Goal: Transaction & Acquisition: Purchase product/service

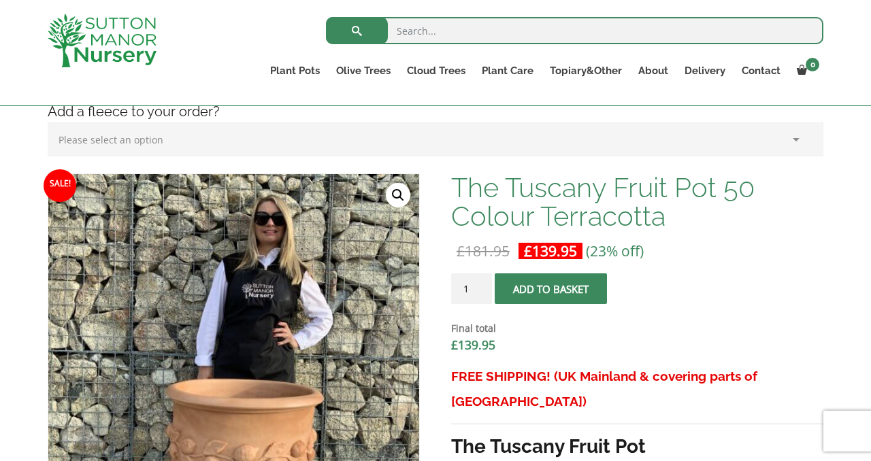
scroll to position [286, 0]
click at [473, 287] on input "1" at bounding box center [471, 288] width 41 height 31
click at [487, 292] on input "1" at bounding box center [471, 288] width 41 height 31
click at [478, 291] on input "1" at bounding box center [471, 288] width 41 height 31
type input "2"
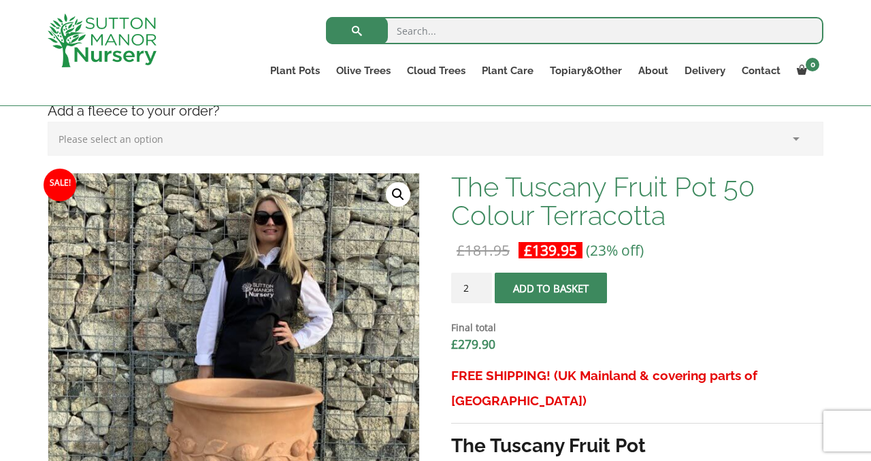
click at [481, 285] on input "2" at bounding box center [471, 288] width 41 height 31
click at [541, 287] on button "Add to basket" at bounding box center [550, 288] width 112 height 31
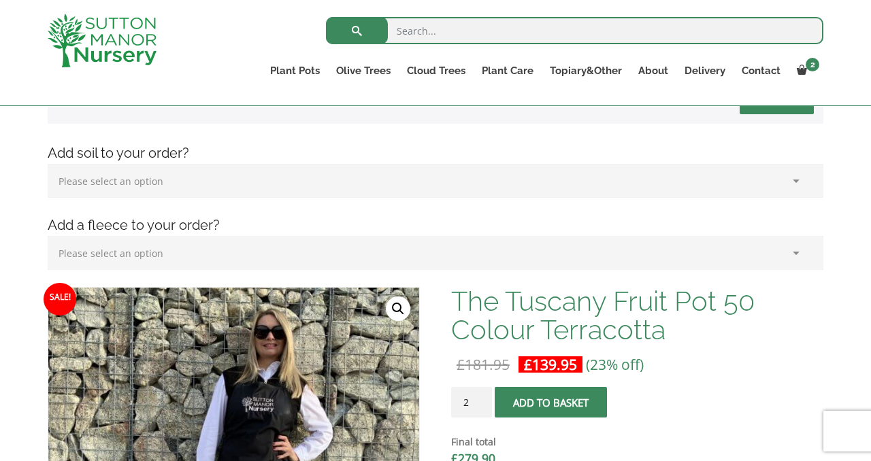
scroll to position [235, 0]
click at [795, 251] on select "Please select an option (x1) Horticultural Fleece (£24.95)" at bounding box center [435, 254] width 775 height 34
select select "(x1) Horticultural Fleece_0"
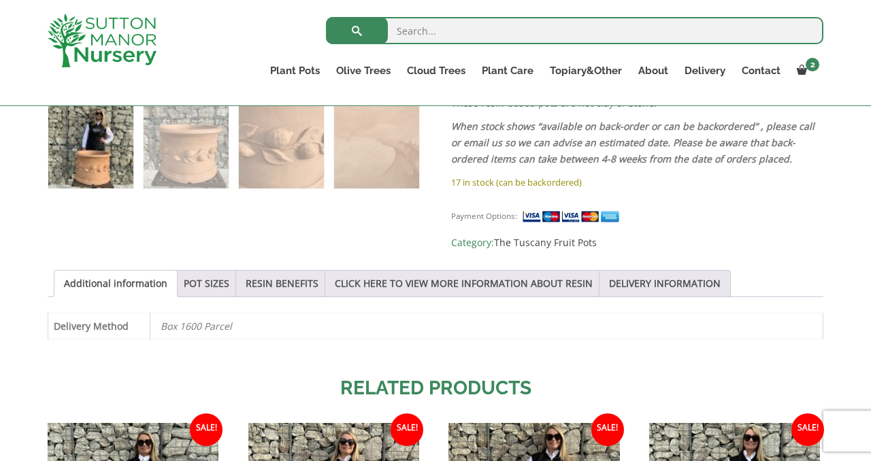
scroll to position [816, 0]
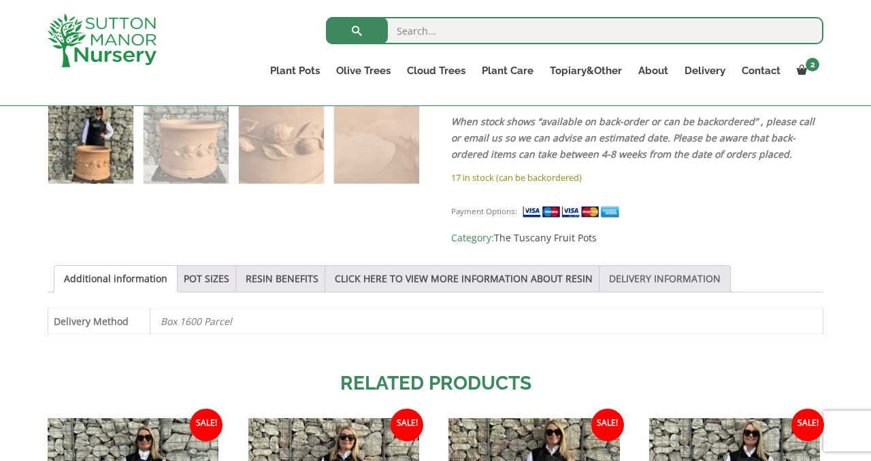
click at [656, 266] on link "DELIVERY INFORMATION" at bounding box center [665, 279] width 112 height 26
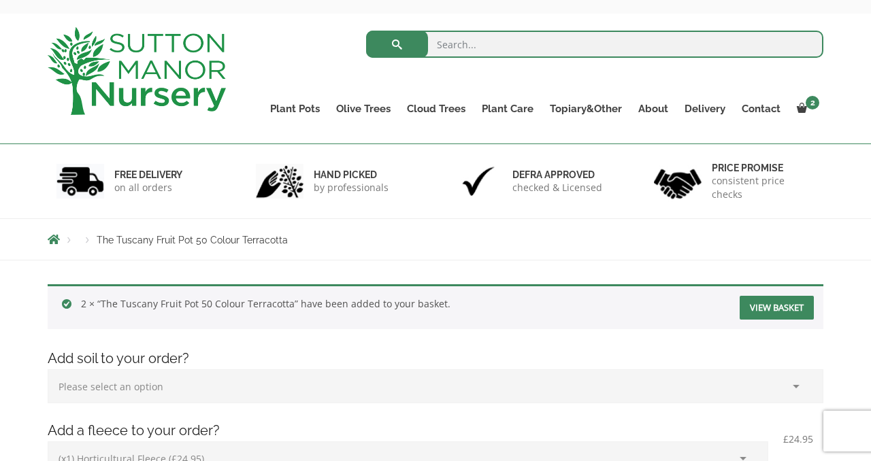
scroll to position [0, 0]
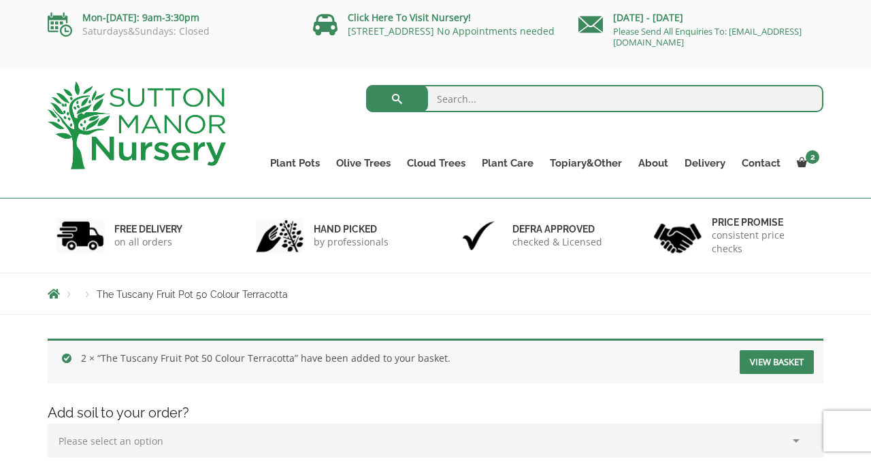
click at [773, 359] on link "View basket" at bounding box center [776, 362] width 74 height 24
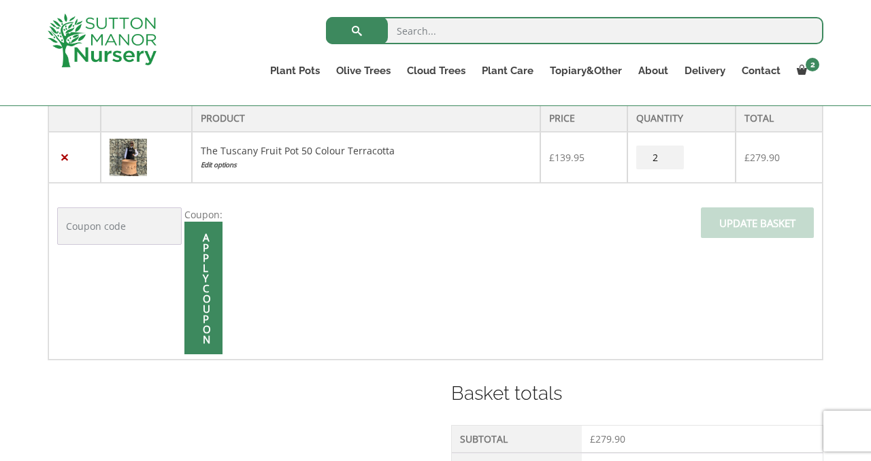
scroll to position [288, 0]
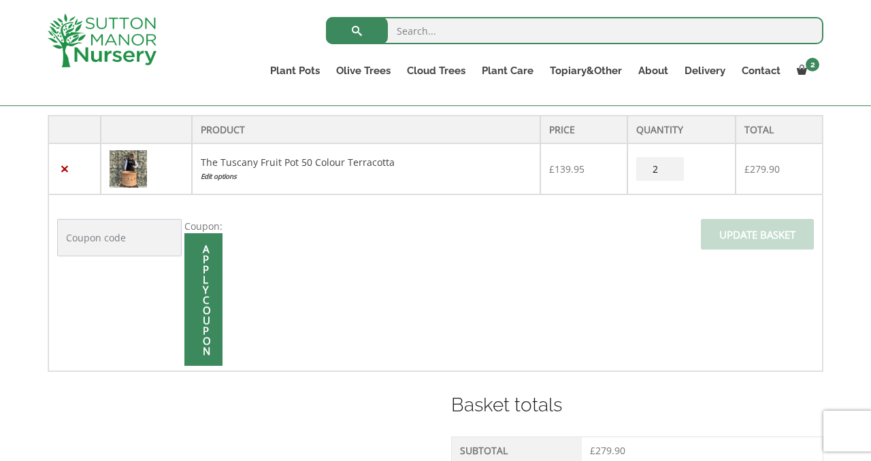
click at [740, 256] on span "Update basket" at bounding box center [757, 238] width 113 height 39
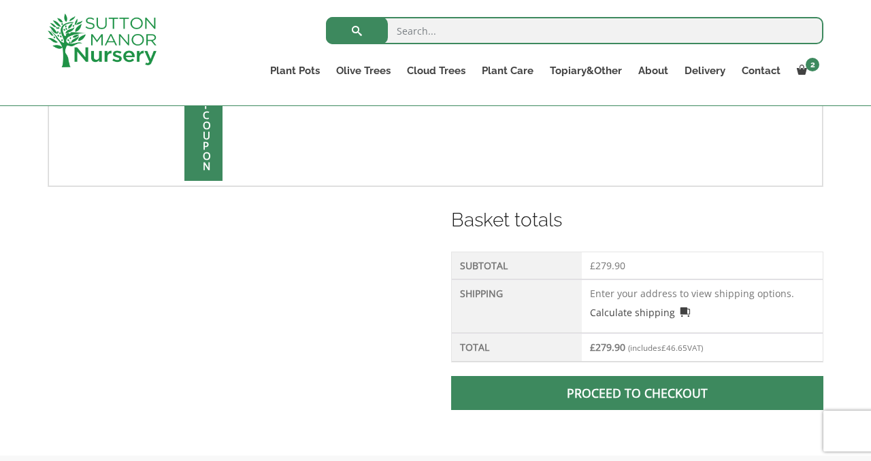
scroll to position [474, 0]
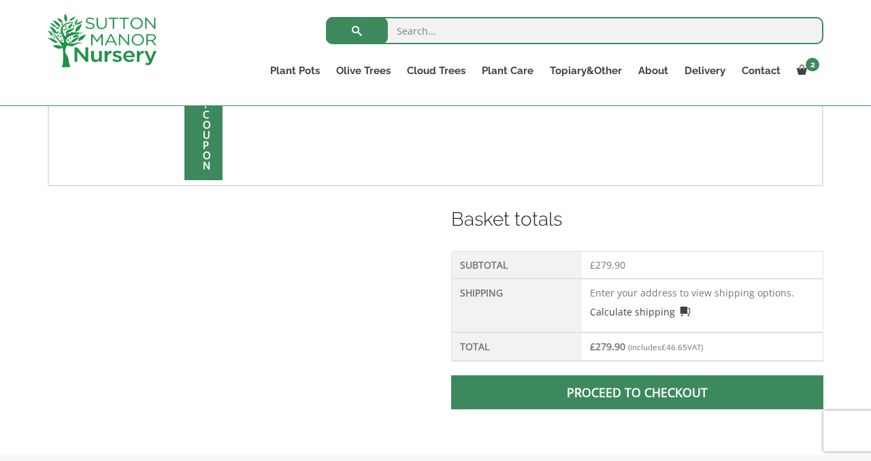
click at [726, 297] on td "Enter your address to view shipping options. Calculate shipping Select a countr…" at bounding box center [702, 306] width 241 height 54
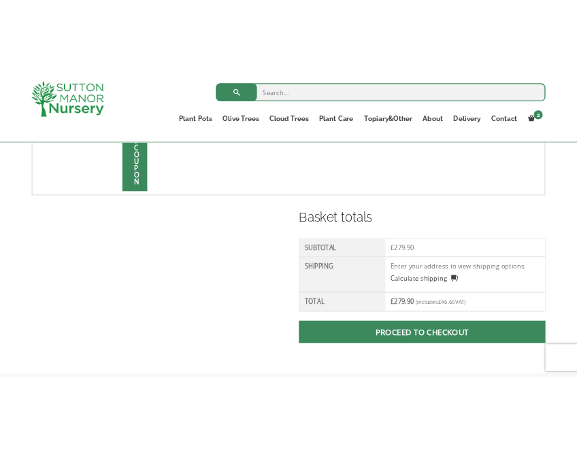
scroll to position [535, 0]
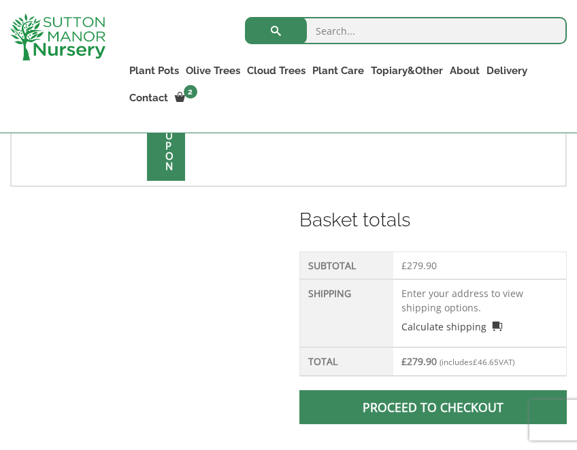
click at [443, 290] on td "Enter your address to view shipping options. Calculate shipping Select a countr…" at bounding box center [479, 314] width 173 height 68
click at [420, 412] on link "Proceed to checkout" at bounding box center [432, 407] width 267 height 34
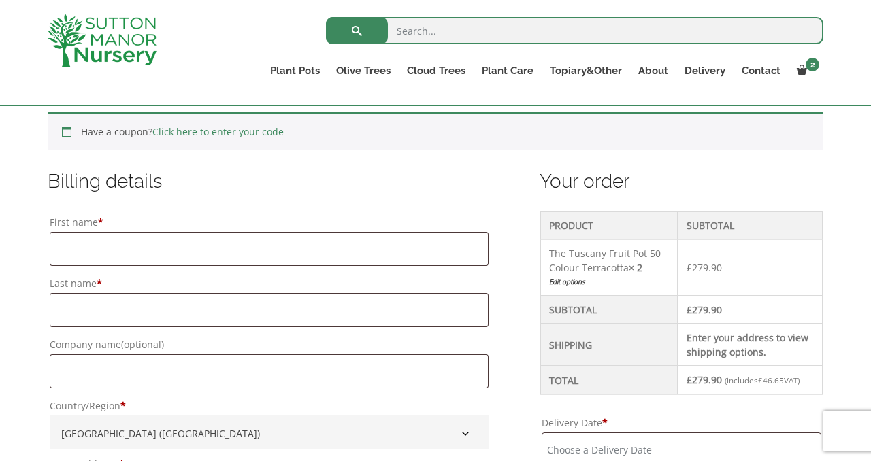
scroll to position [295, 0]
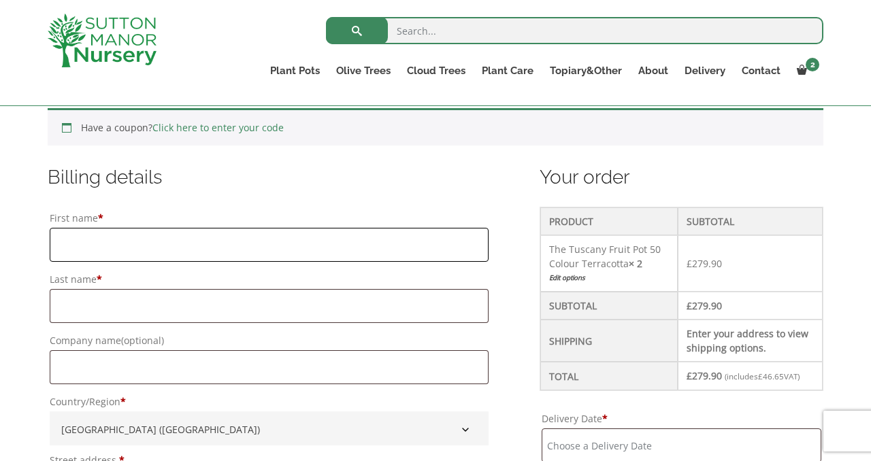
click at [250, 244] on input "First name *" at bounding box center [269, 245] width 439 height 34
type input "O"
type input "Inge"
type input "Watrobski"
type input "Heartwood Collection"
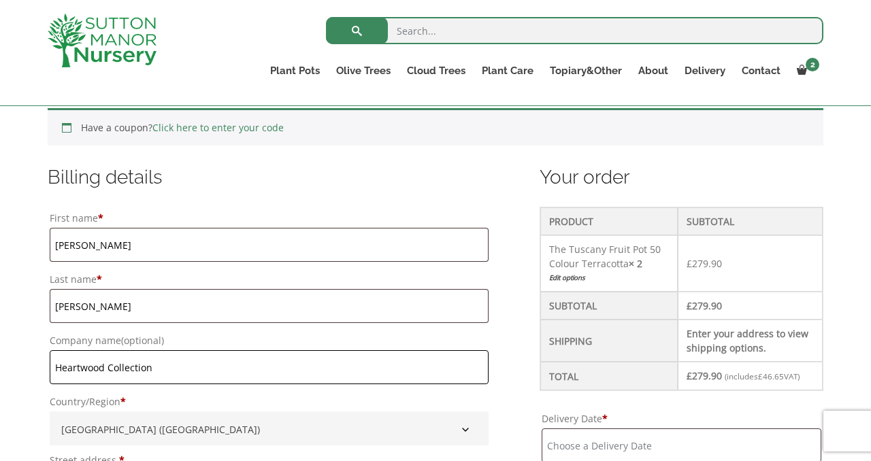
type input "Inge"
type input "Cairns House"
type input "10 Station Road"
type input "Teddington"
type input "Greater London"
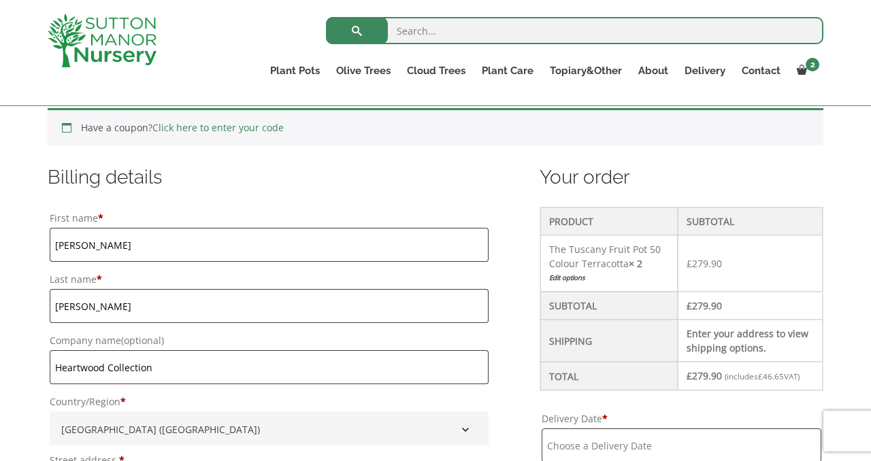
type input "TW11 9AA"
type input "07967858430"
type input "inge.w@heartwoodcollection.com"
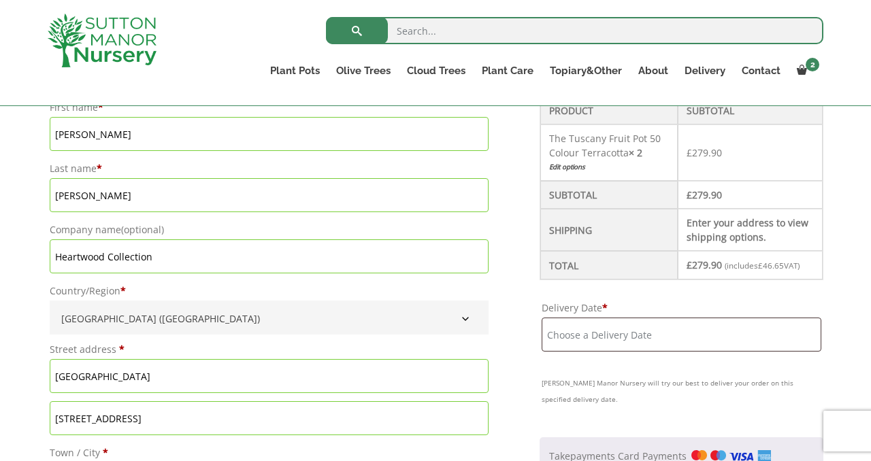
scroll to position [393, 0]
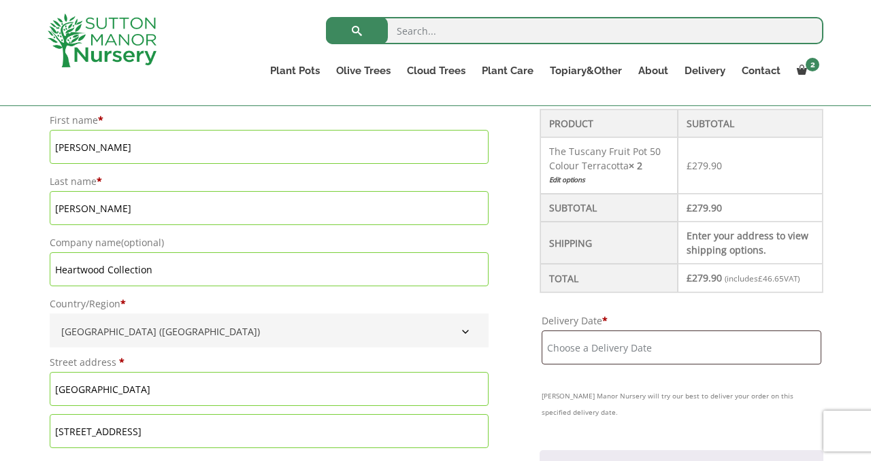
drag, startPoint x: 196, startPoint y: 272, endPoint x: 53, endPoint y: 273, distance: 142.8
click at [53, 273] on input "Heartwood Collection" at bounding box center [269, 269] width 439 height 34
paste input "Inns Ltd The Old Crown High Street BOOKHAM Leatherhead KT23 4AA"
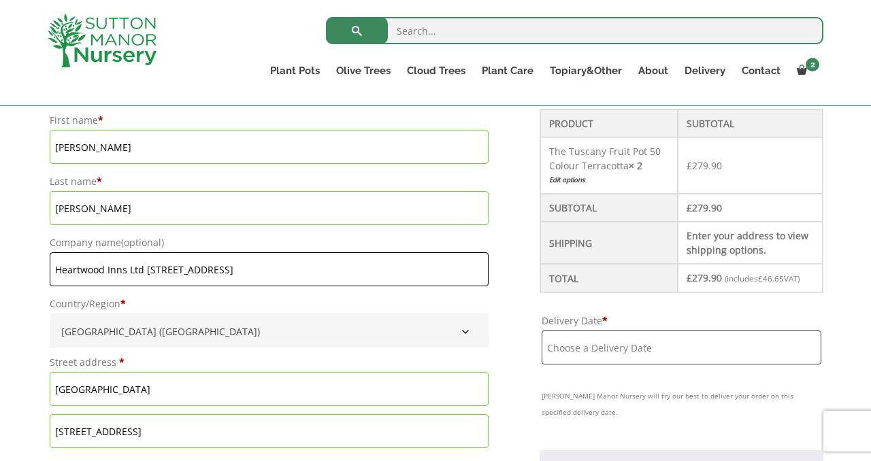
drag, startPoint x: 146, startPoint y: 271, endPoint x: 477, endPoint y: 295, distance: 332.8
click at [477, 295] on div "First name * Inge Last name * Watrobski Company name (optional) Heartwood Inns …" at bounding box center [269, 433] width 443 height 648
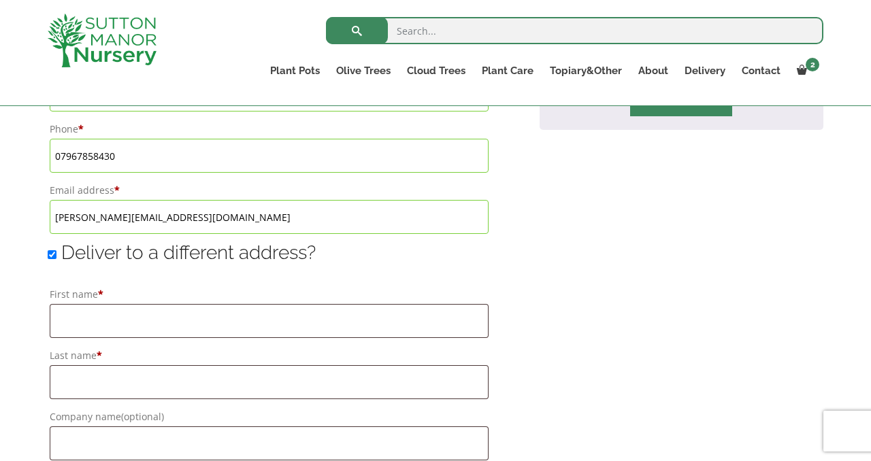
scroll to position [926, 0]
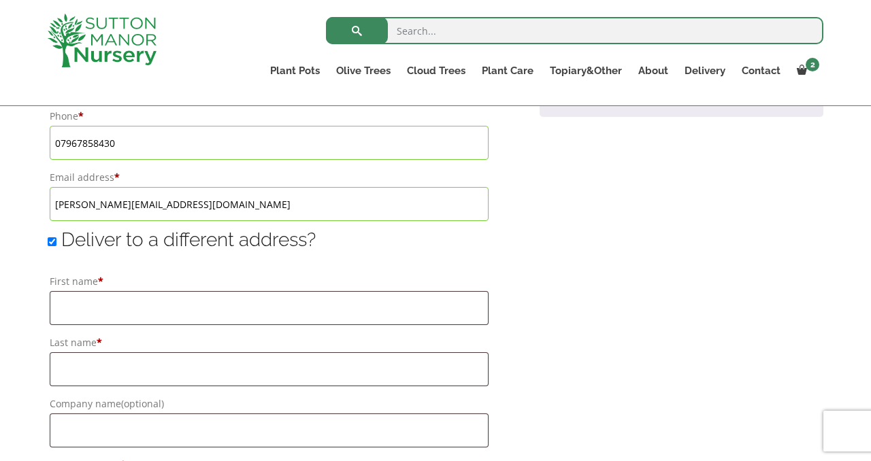
type input "Heartwood Inns Ltd"
click at [123, 312] on input "First name *" at bounding box center [269, 308] width 439 height 34
type input "Inge"
click at [134, 366] on input "Last name *" at bounding box center [269, 369] width 439 height 34
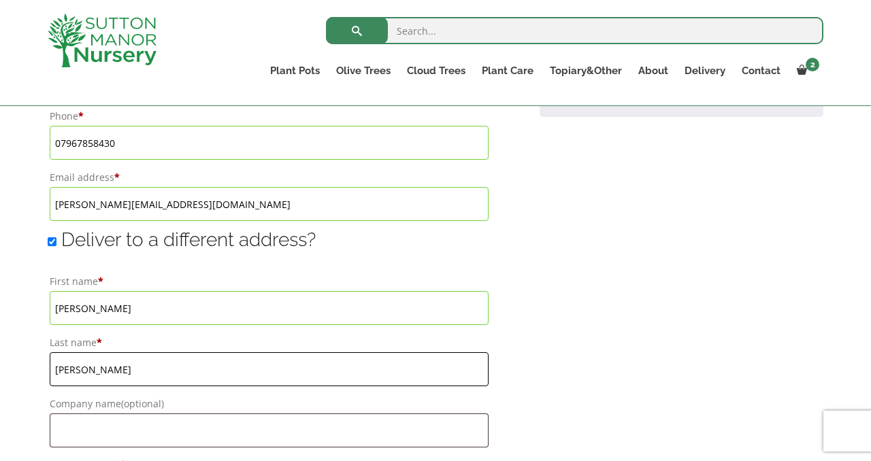
type input "Watrobski"
click at [134, 435] on input "Company name (optional)" at bounding box center [269, 431] width 439 height 34
paste input "The Old Crown High Street BOOKHAM Leatherhead KT23 4AA"
type input "The Old Crown High Street BOOKHAM Leatherhead KT23 4AA"
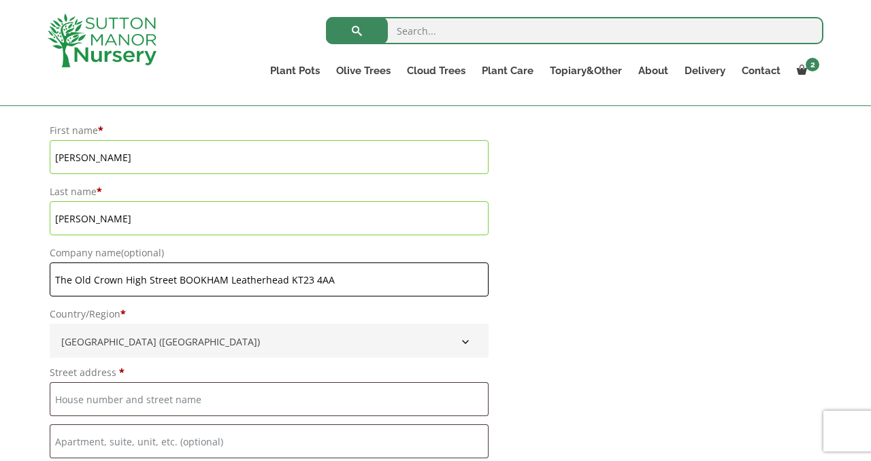
scroll to position [1082, 0]
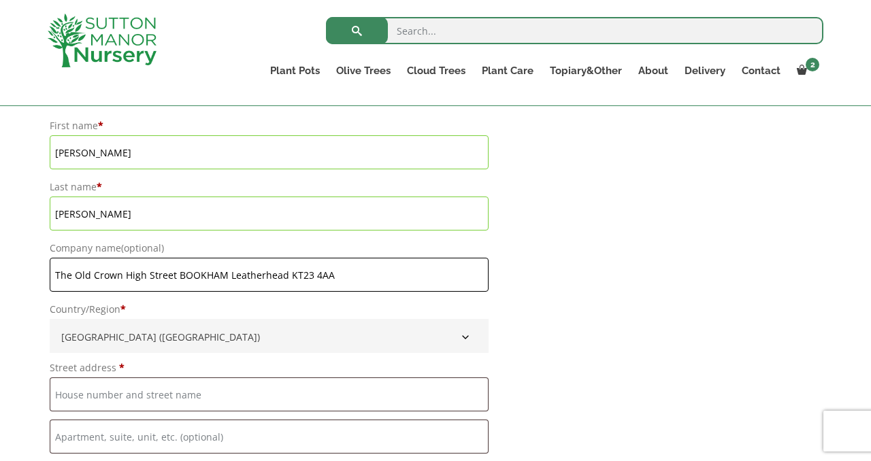
drag, startPoint x: 56, startPoint y: 273, endPoint x: 354, endPoint y: 282, distance: 298.0
click at [354, 282] on input "The Old Crown High Street BOOKHAM Leatherhead KT23 4AA" at bounding box center [269, 275] width 439 height 34
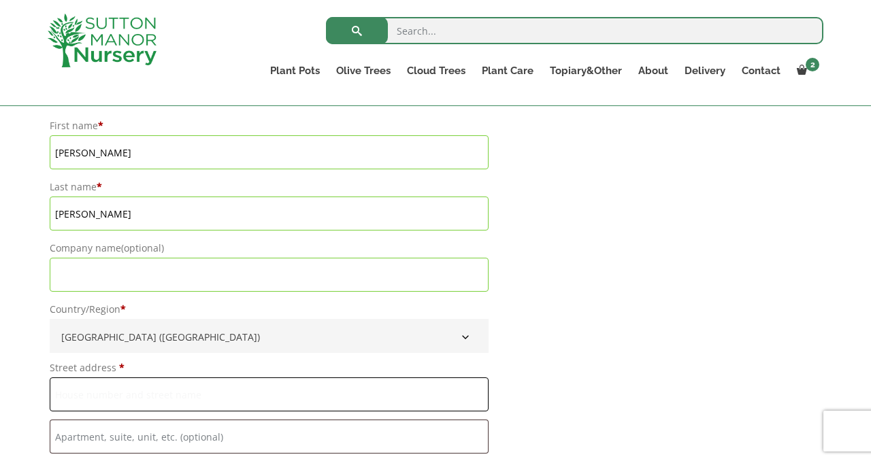
click at [247, 401] on input "Street address *" at bounding box center [269, 394] width 439 height 34
paste input "The Old Crown High Street BOOKHAM Leatherhead KT23 4AA"
drag, startPoint x: 125, startPoint y: 394, endPoint x: 456, endPoint y: 408, distance: 330.8
click at [456, 408] on input "The Old Crown High Street BOOKHAM Leatherhead KT23 4AA" at bounding box center [269, 394] width 439 height 34
type input "The Old Crown"
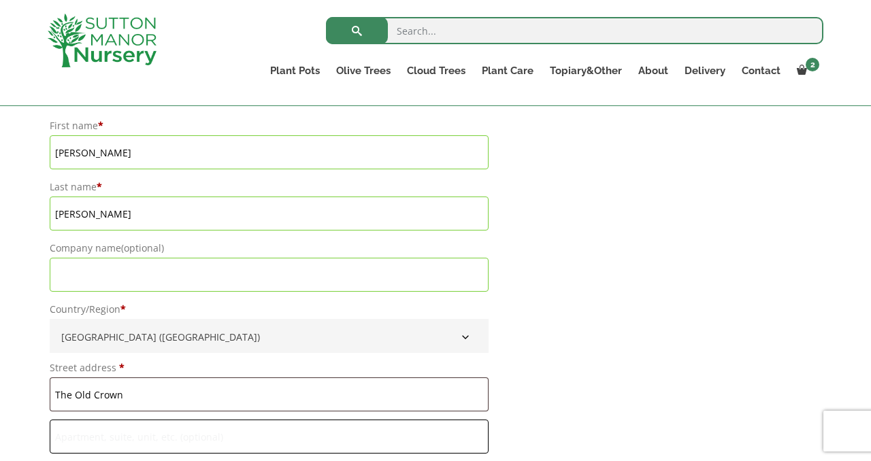
click at [309, 439] on input "Flat, suite, unit, etc. (optional)" at bounding box center [269, 437] width 439 height 34
paste input "High Street BOOKHAM Leatherhead KT23 4AA"
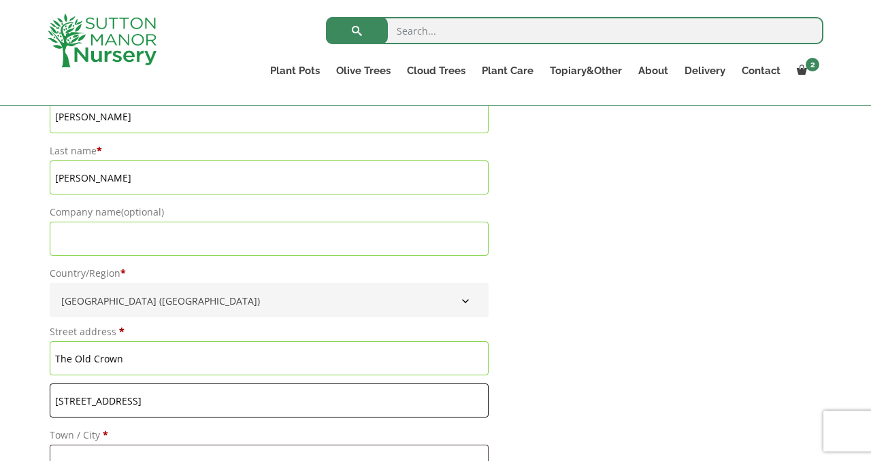
drag, startPoint x: 108, startPoint y: 437, endPoint x: 550, endPoint y: 459, distance: 442.0
click at [550, 450] on form "Billing details First name * Inge Last name * Watrobski Company name (optional)…" at bounding box center [435, 17] width 775 height 1350
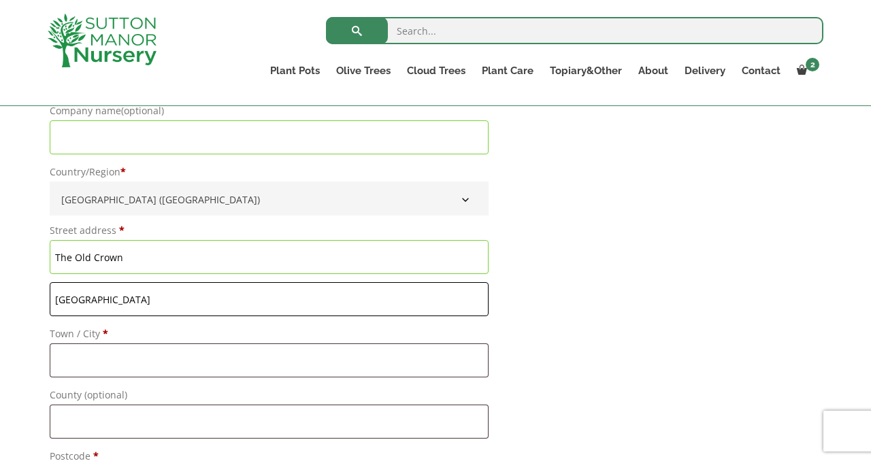
scroll to position [1222, 0]
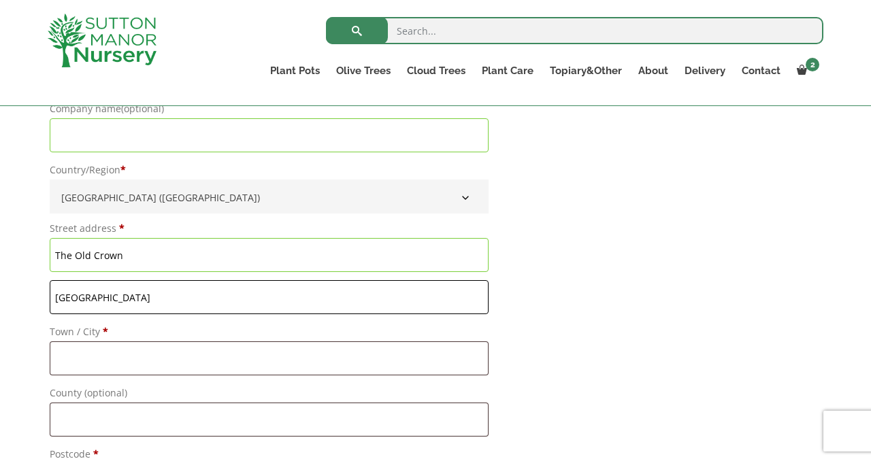
type input "High Street"
click at [393, 354] on input "Town / City *" at bounding box center [269, 358] width 439 height 34
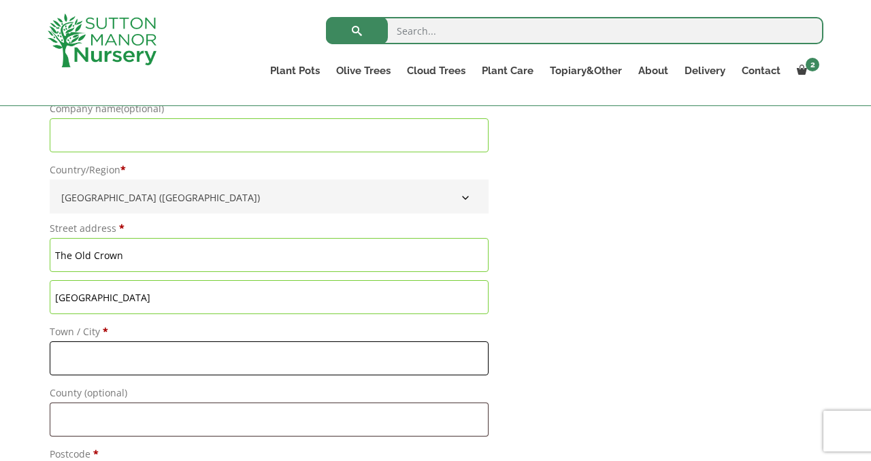
paste input "BOOKHAM Leatherhead KT23 4AA"
drag, startPoint x: 107, startPoint y: 359, endPoint x: 430, endPoint y: 394, distance: 324.9
click at [430, 394] on div "First name * Inge Last name * Watrobski Company name (optional) Country/Region …" at bounding box center [269, 237] width 443 height 525
type input "BOOKHAM"
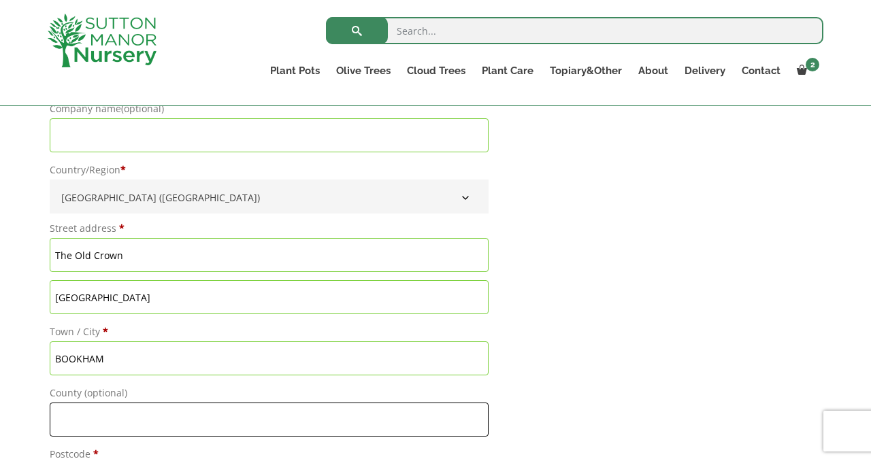
click at [348, 416] on input "County (optional)" at bounding box center [269, 420] width 439 height 34
paste input "Leatherhead KT23 4AA"
drag, startPoint x: 114, startPoint y: 421, endPoint x: 244, endPoint y: 422, distance: 129.9
click at [244, 422] on input "Leatherhead KT23 4AA" at bounding box center [269, 420] width 439 height 34
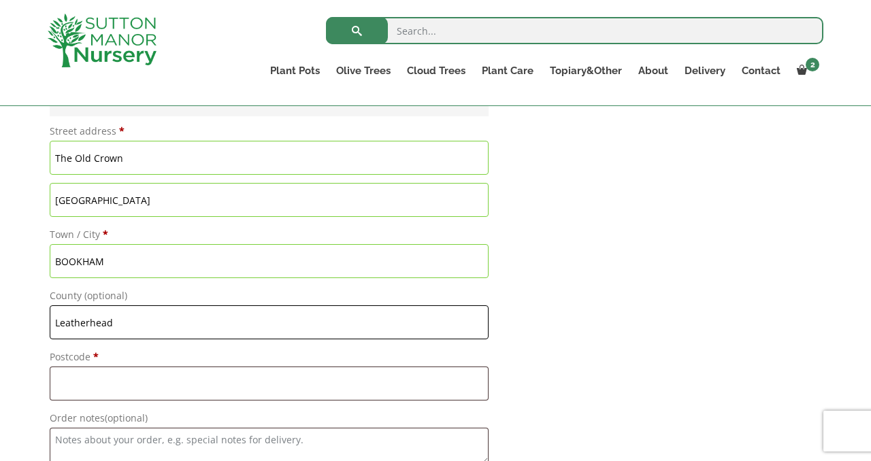
scroll to position [1339, 0]
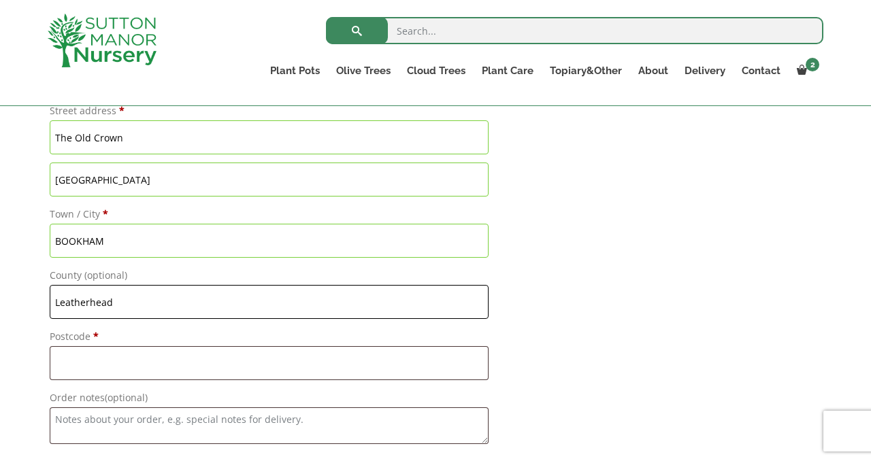
type input "Leatherhead"
click at [167, 365] on input "Postcode *" at bounding box center [269, 363] width 439 height 34
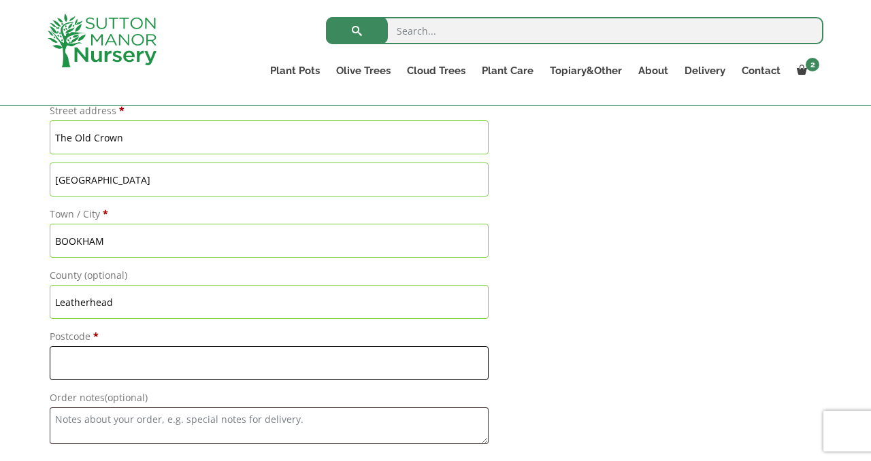
paste input "KT23 4AA"
type input "KT23 4AA"
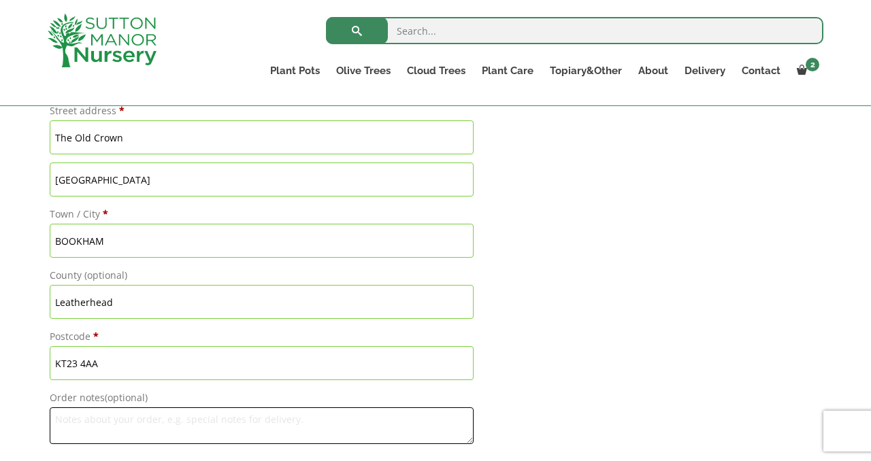
click at [146, 431] on textarea "Order notes (optional)" at bounding box center [262, 425] width 424 height 37
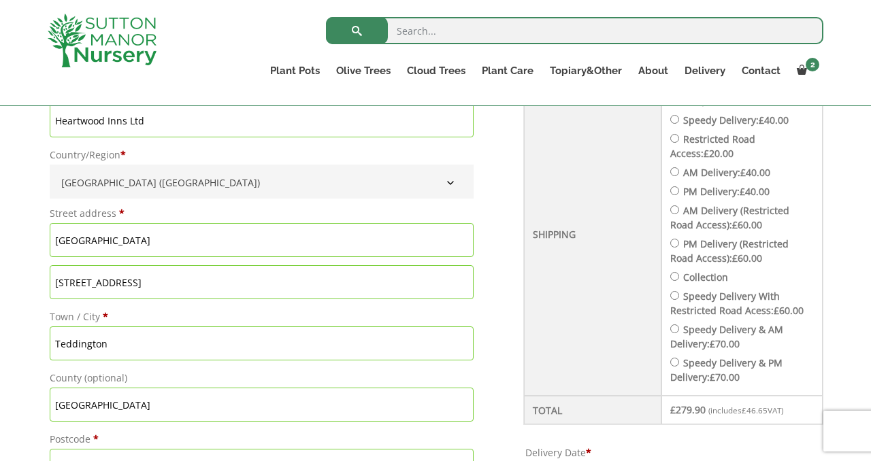
scroll to position [471, 0]
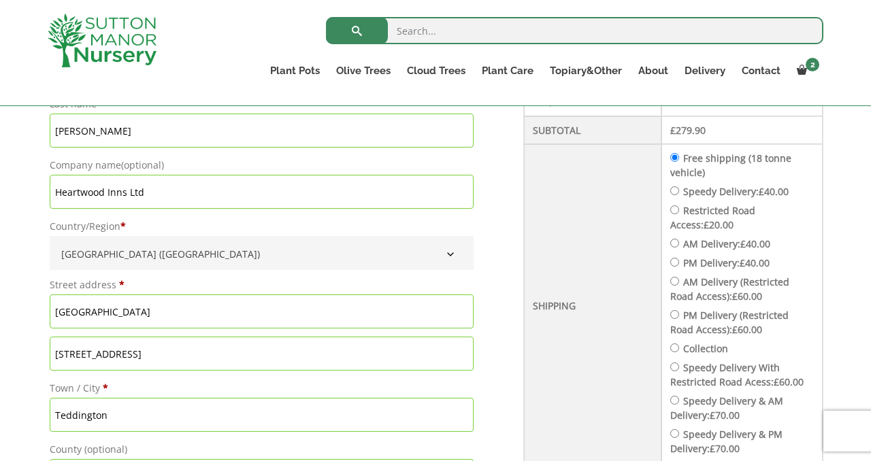
type textarea "Please can we have this delivered as early as possible next week Mond 22 Sep."
click at [576, 191] on input "Speedy Delivery: £ 40.00" at bounding box center [674, 190] width 9 height 9
radio input "true"
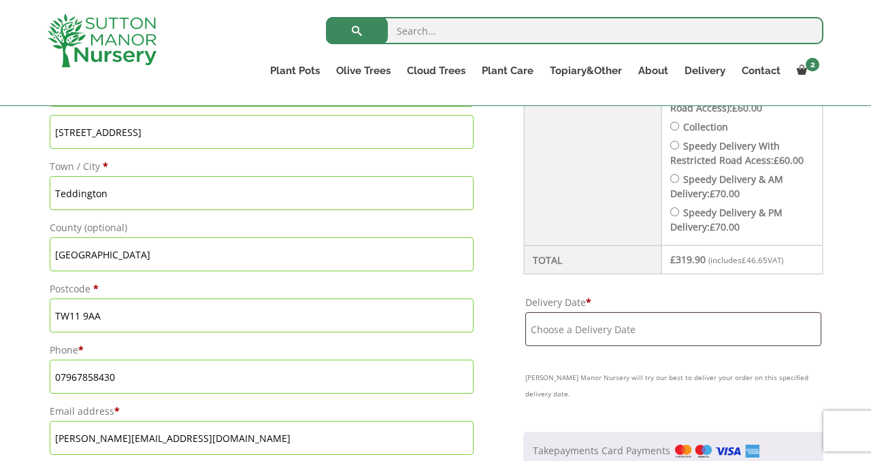
scroll to position [694, 0]
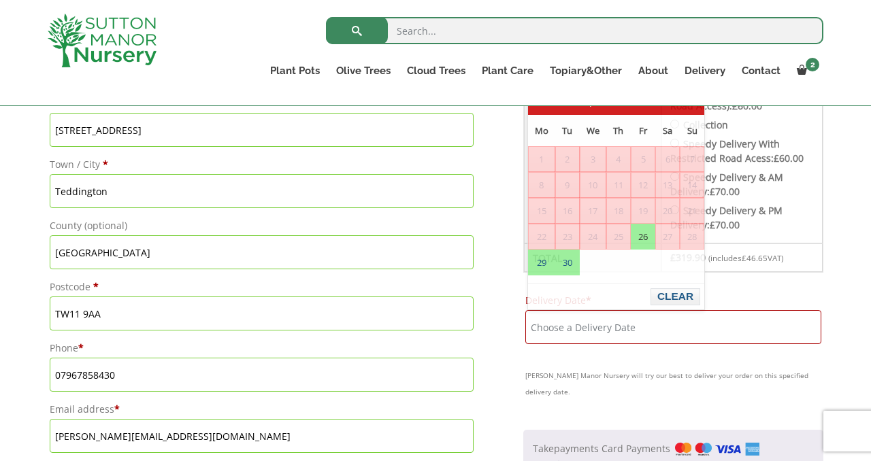
click at [576, 327] on input "Delivery Date *" at bounding box center [673, 327] width 296 height 34
click at [576, 241] on link "26" at bounding box center [642, 236] width 23 height 24
type input "[DATE]"
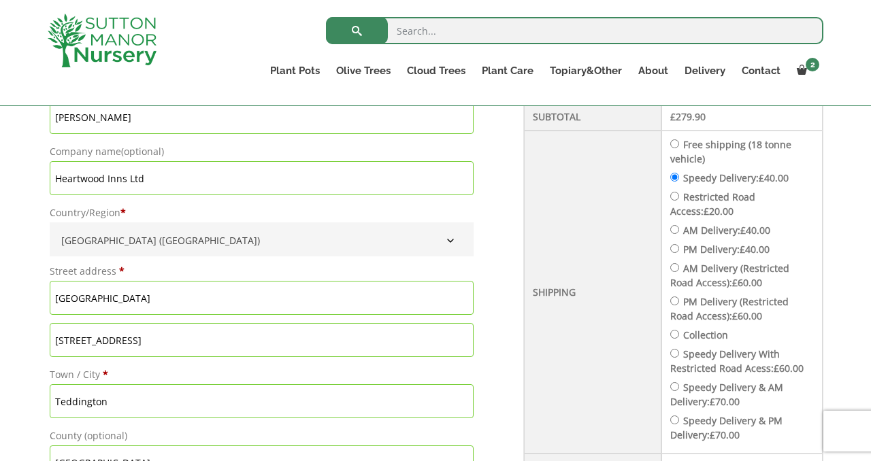
scroll to position [484, 0]
click at [576, 178] on input "Speedy Delivery: £ 40.00" at bounding box center [674, 177] width 9 height 9
click at [576, 143] on input "Free shipping (18 tonne vehicle)" at bounding box center [674, 144] width 9 height 9
radio input "true"
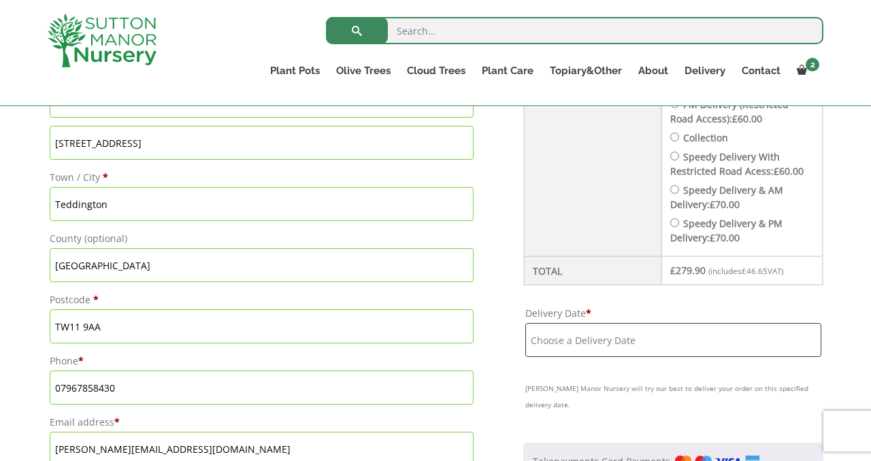
scroll to position [693, 0]
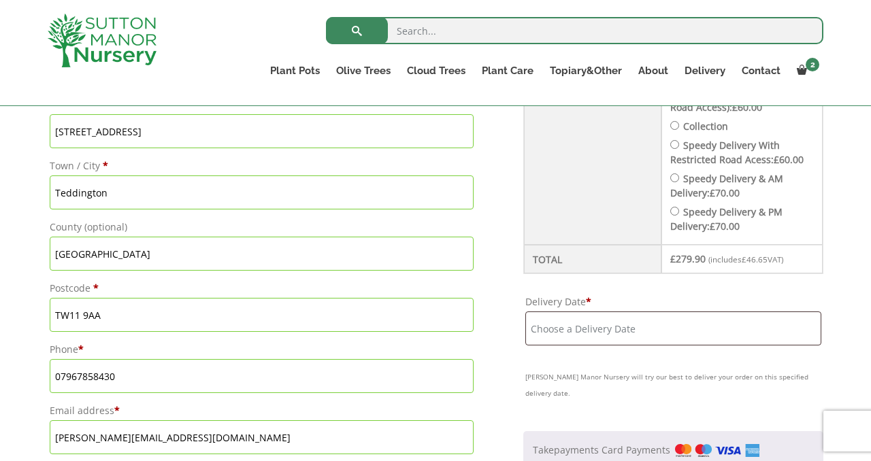
click at [576, 326] on input "Delivery Date *" at bounding box center [673, 329] width 296 height 34
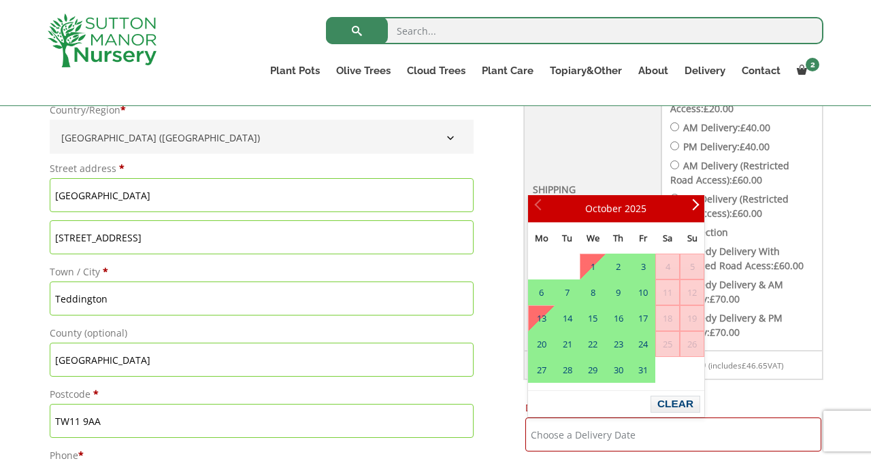
scroll to position [580, 0]
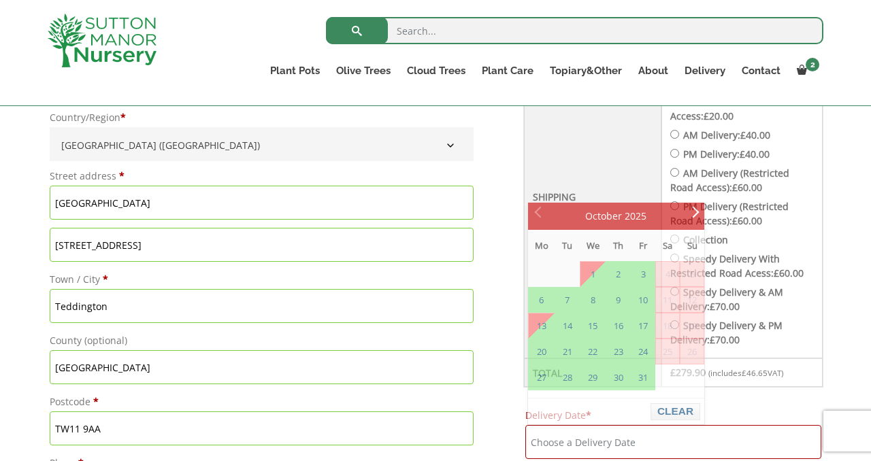
click at [576, 153] on input "PM Delivery: £ 40.00" at bounding box center [674, 153] width 9 height 9
radio input "true"
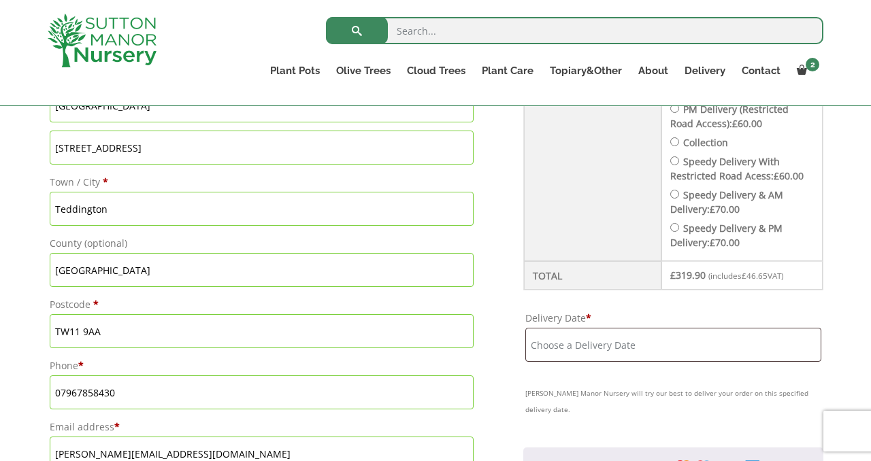
scroll to position [684, 0]
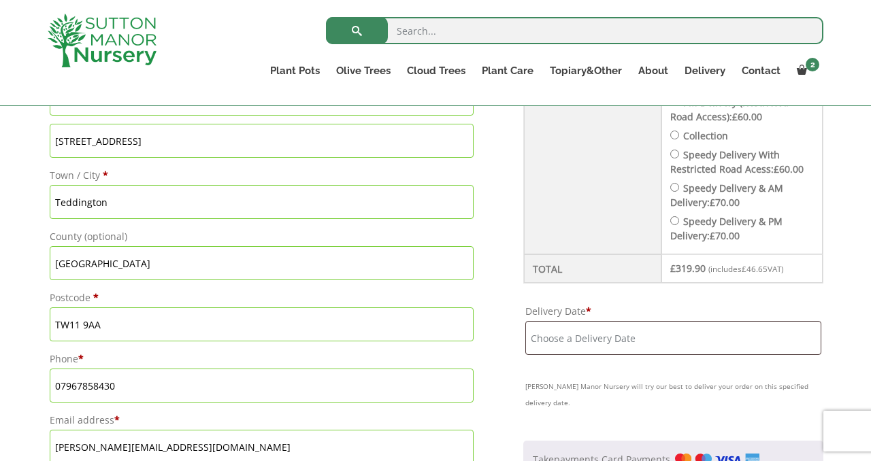
click at [576, 346] on input "Delivery Date *" at bounding box center [673, 338] width 296 height 34
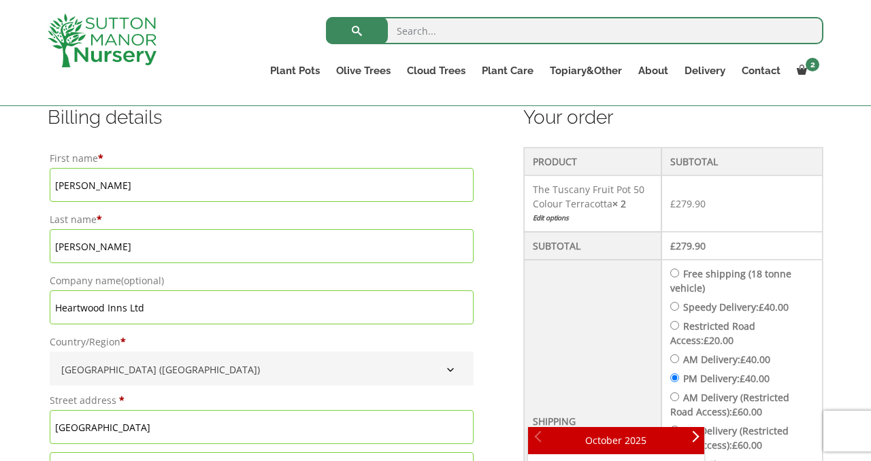
scroll to position [352, 0]
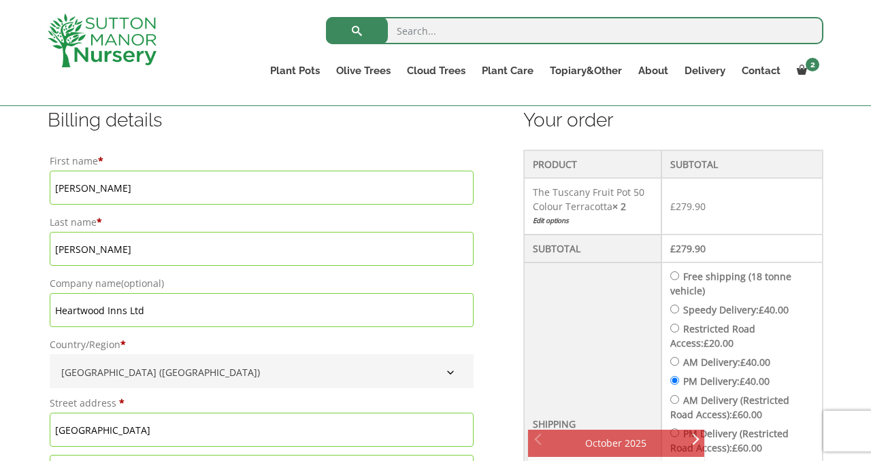
click at [576, 312] on input "Speedy Delivery: £ 40.00" at bounding box center [674, 309] width 9 height 9
radio input "true"
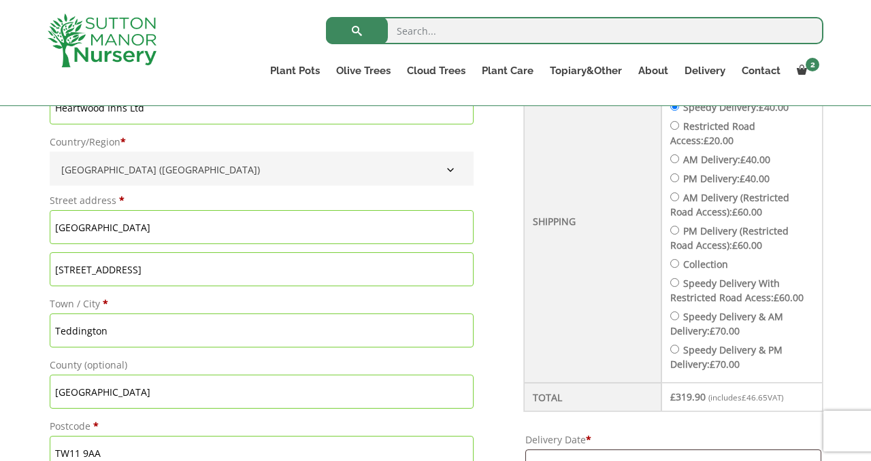
scroll to position [631, 0]
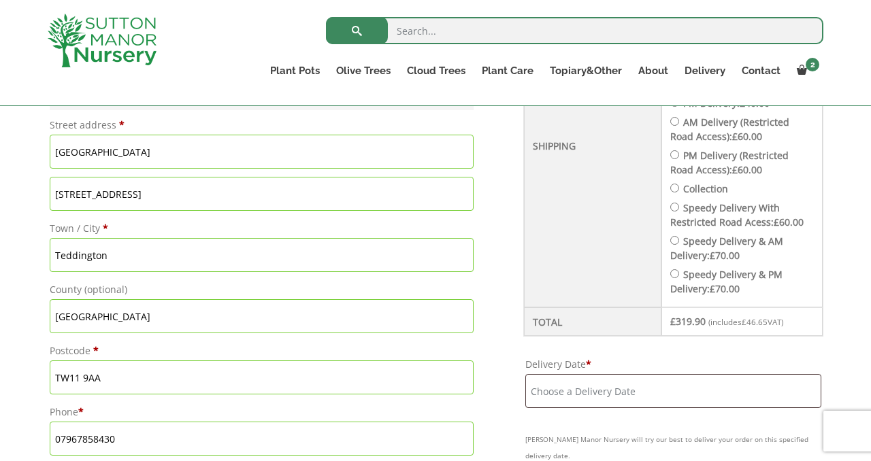
click at [576, 392] on input "Delivery Date *" at bounding box center [673, 391] width 296 height 34
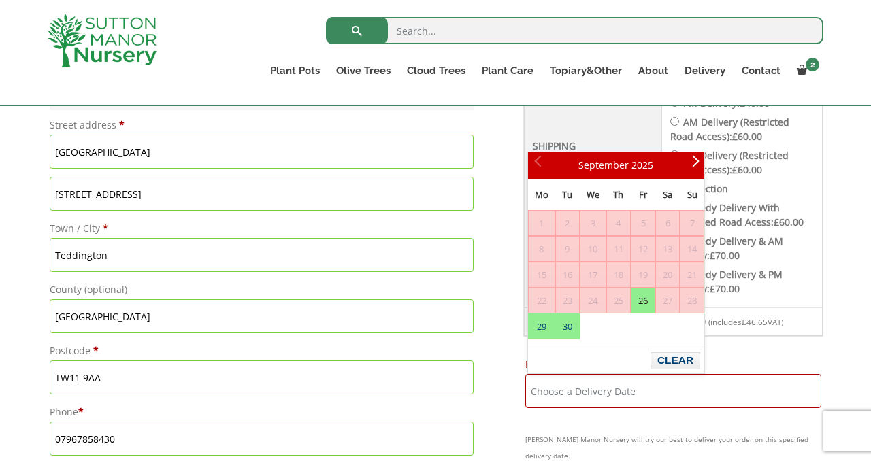
click at [576, 299] on link "26" at bounding box center [642, 300] width 23 height 24
type input "[DATE]"
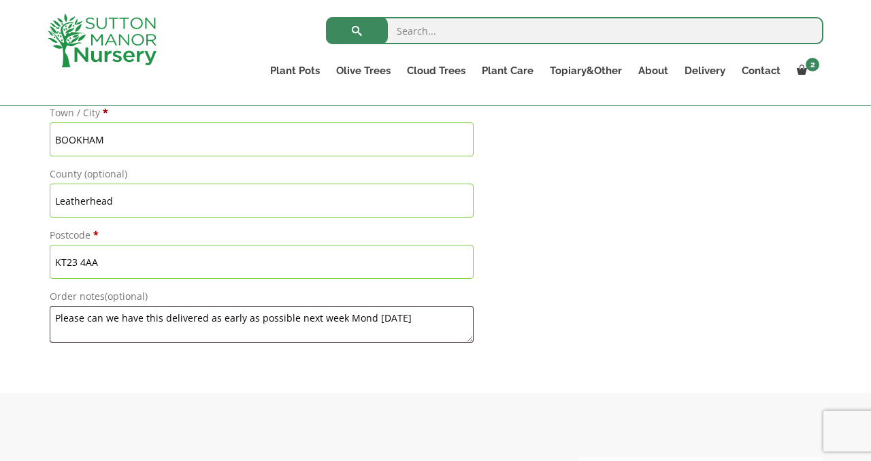
scroll to position [1441, 0]
drag, startPoint x: 52, startPoint y: 320, endPoint x: 459, endPoint y: 318, distance: 406.7
click at [459, 320] on textarea "Please can we have this delivered as early as possible next week Mond 22 Sep." at bounding box center [262, 323] width 424 height 37
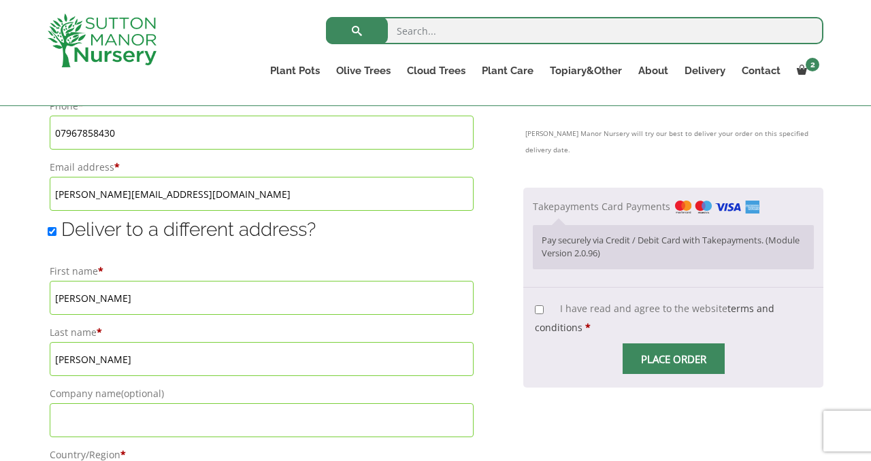
scroll to position [937, 0]
click at [541, 305] on input "I have read and agree to the website terms and conditions *" at bounding box center [539, 309] width 9 height 9
checkbox input "true"
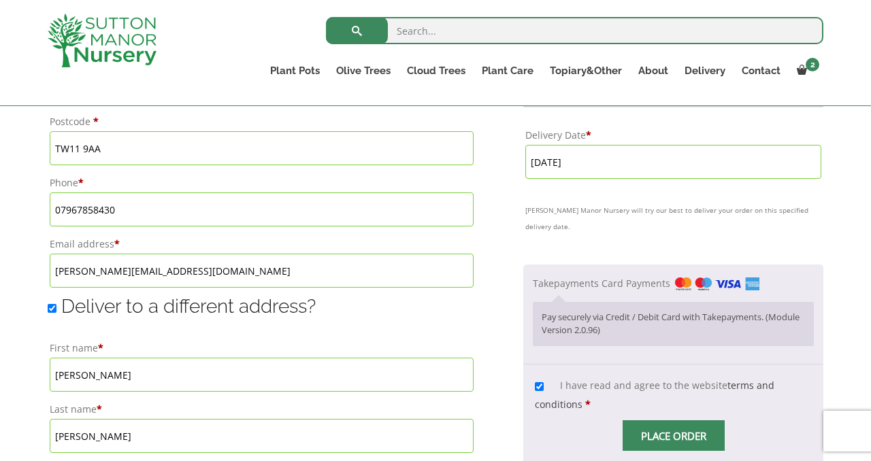
scroll to position [867, 0]
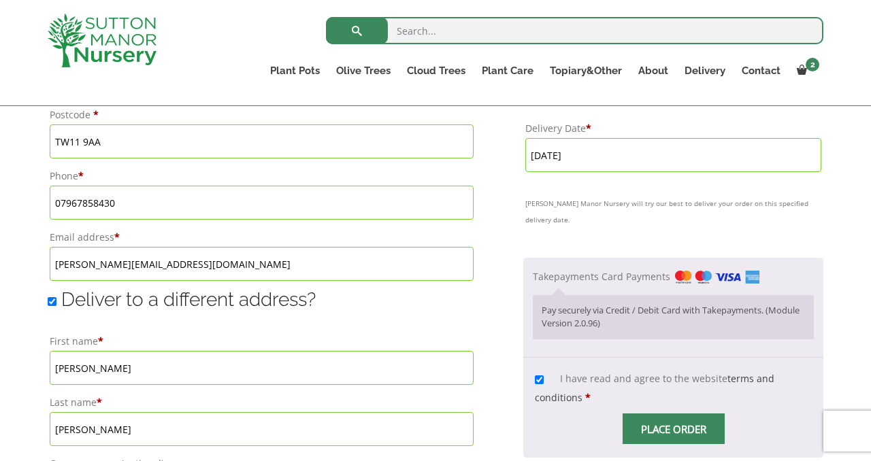
click at [576, 429] on span "Checkout" at bounding box center [673, 429] width 0 height 0
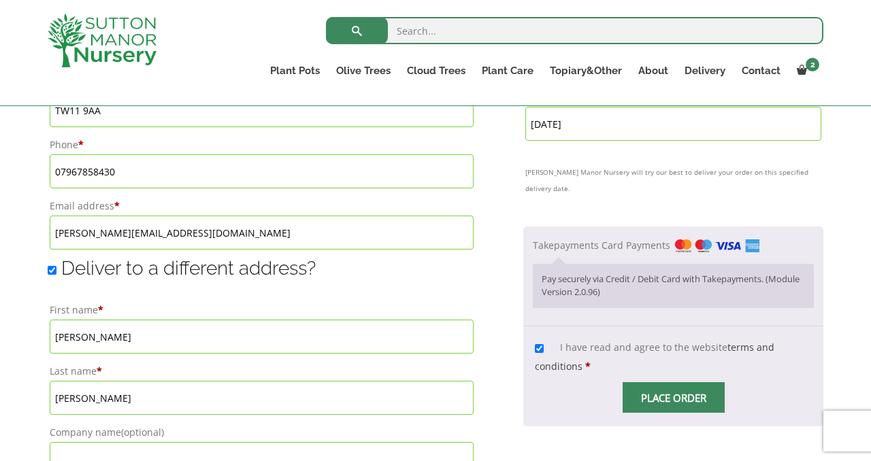
scroll to position [903, 0]
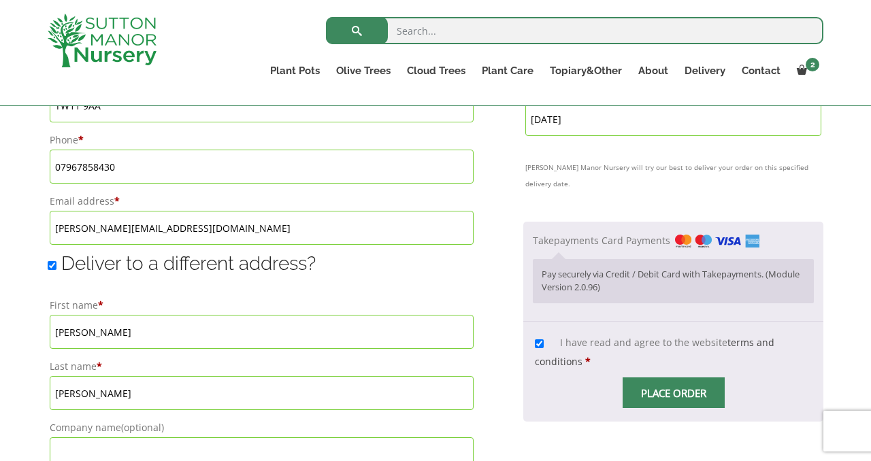
click at [576, 378] on span "Place order" at bounding box center [673, 392] width 102 height 31
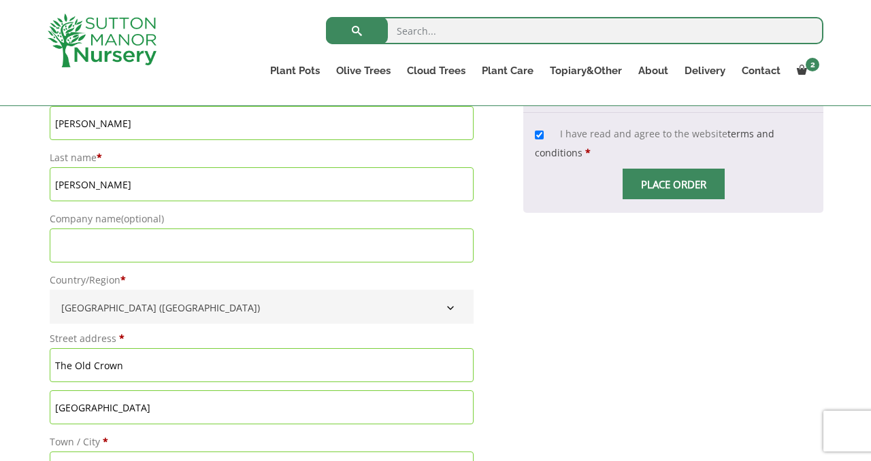
scroll to position [1125, 0]
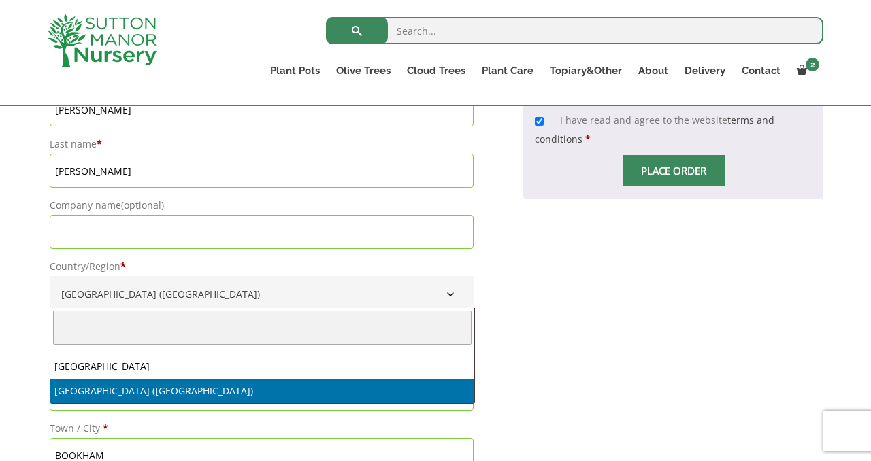
click at [451, 292] on b "Country/Region" at bounding box center [450, 294] width 11 height 11
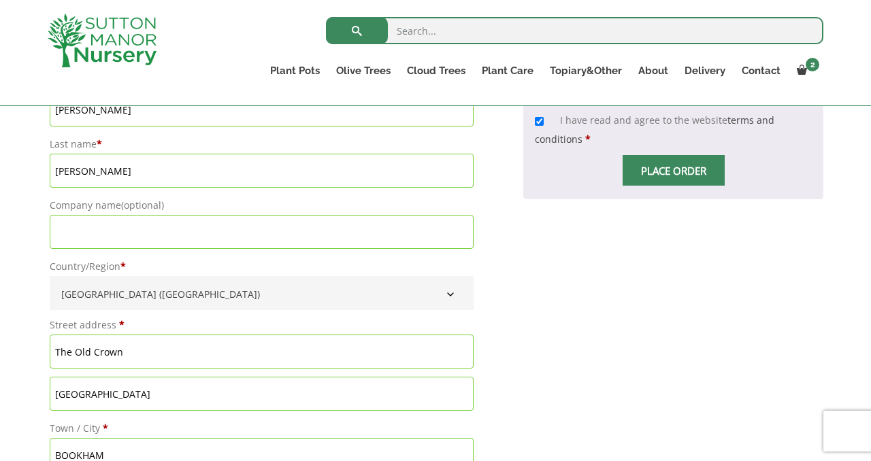
click at [451, 292] on b "Country/Region" at bounding box center [450, 294] width 11 height 11
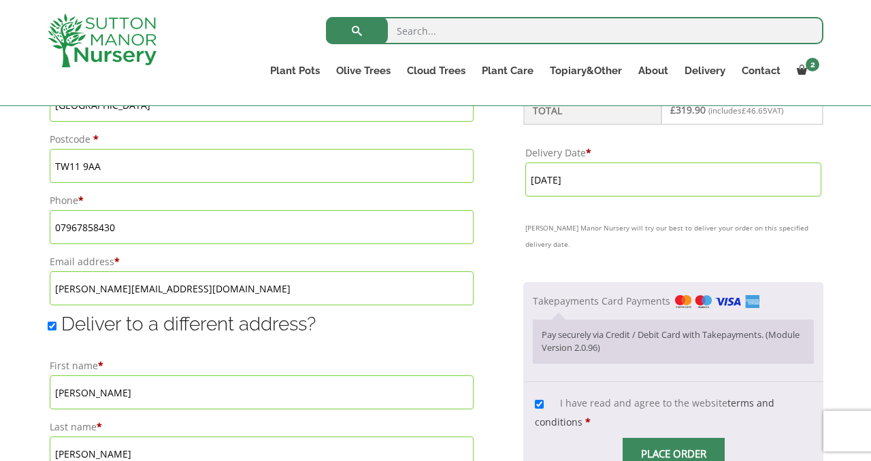
scroll to position [841, 0]
click at [576, 330] on p "Pay securely via Credit / Debit Card with Takepayments. (Module Version 2.0.96)" at bounding box center [672, 342] width 263 height 27
click at [576, 292] on li "Takepayments Card Payments Pay securely via Credit / Debit Card with Takepaymen…" at bounding box center [673, 332] width 281 height 80
click at [576, 296] on img "Checkout" at bounding box center [717, 303] width 84 height 14
click at [0, 0] on input "Takepayments Card Payments" at bounding box center [0, 0] width 0 height 0
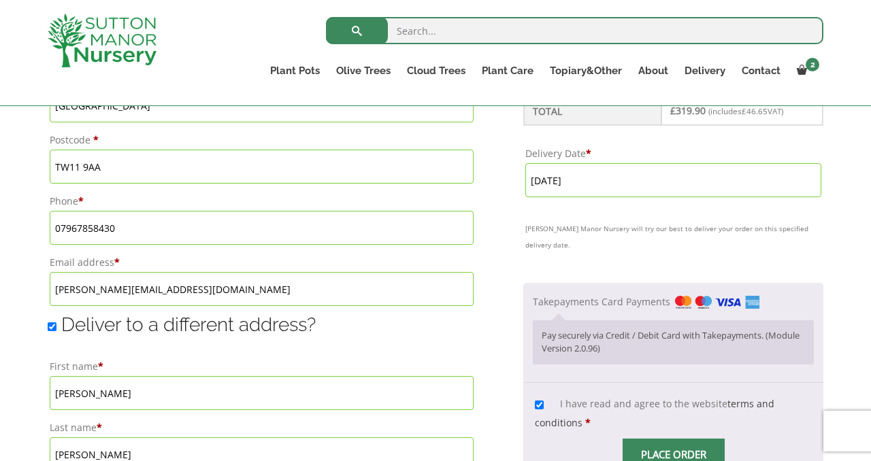
click at [576, 439] on input "Place order" at bounding box center [673, 454] width 102 height 31
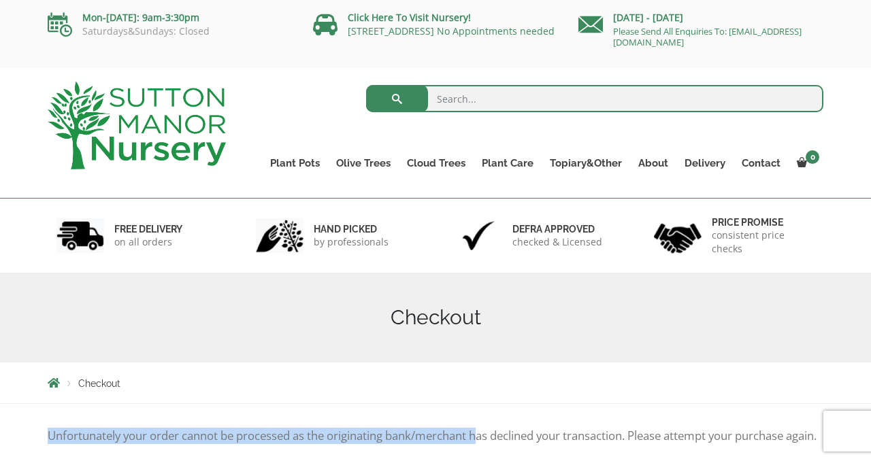
drag, startPoint x: 485, startPoint y: 433, endPoint x: 485, endPoint y: 385, distance: 48.3
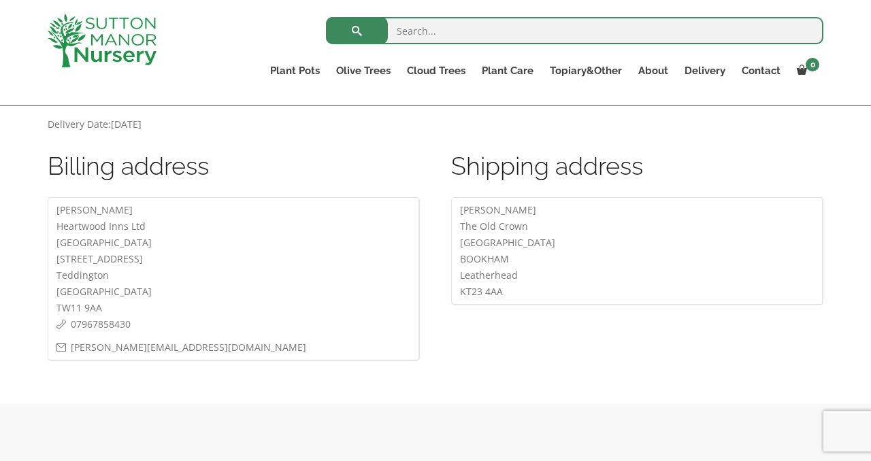
scroll to position [652, 0]
click at [57, 241] on address "[PERSON_NAME] Heartwood Inns Ltd [GEOGRAPHIC_DATA] [STREET_ADDRESS] 07967858430…" at bounding box center [234, 279] width 372 height 164
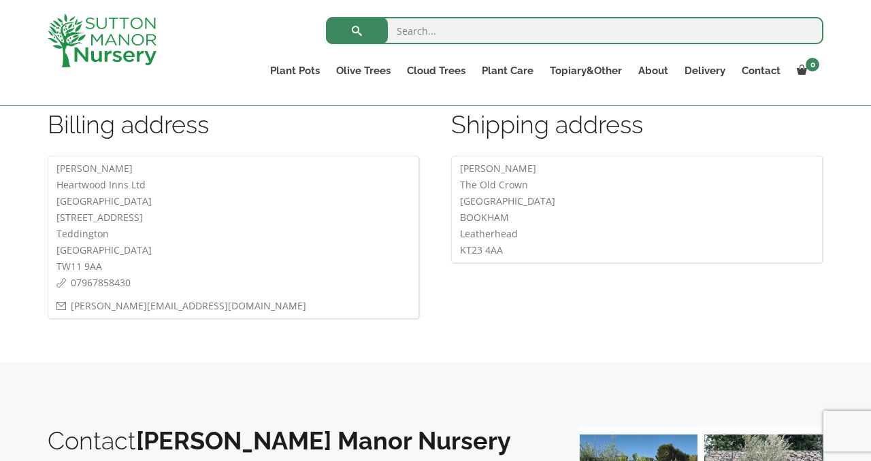
scroll to position [717, 0]
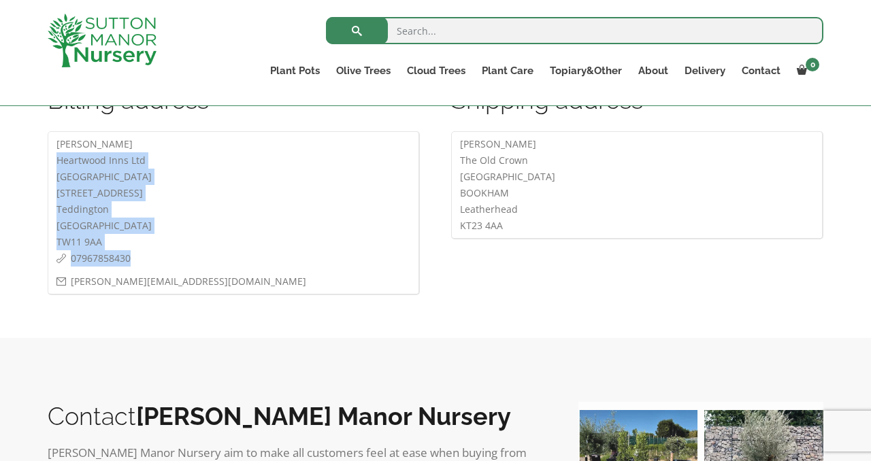
drag, startPoint x: 57, startPoint y: 176, endPoint x: 187, endPoint y: 278, distance: 164.8
click at [188, 279] on address "[PERSON_NAME] Heartwood Inns Ltd [GEOGRAPHIC_DATA] [STREET_ADDRESS] 07967858430…" at bounding box center [234, 213] width 372 height 164
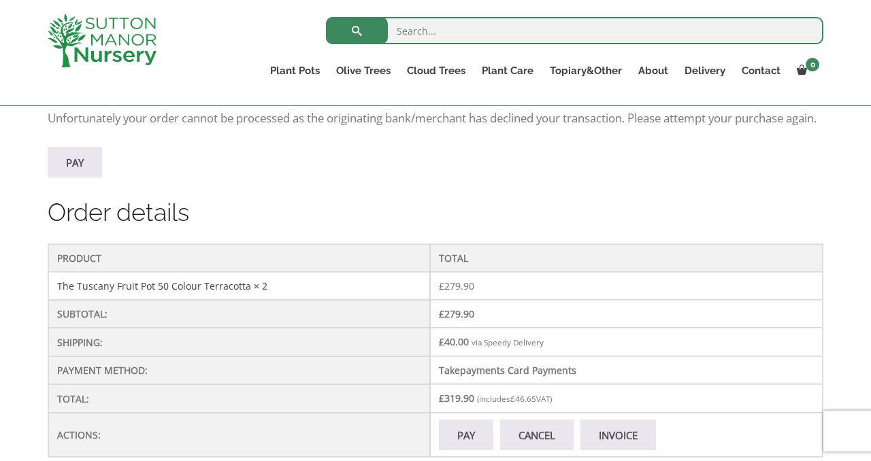
scroll to position [291, 0]
click at [90, 176] on link "Pay" at bounding box center [75, 164] width 54 height 31
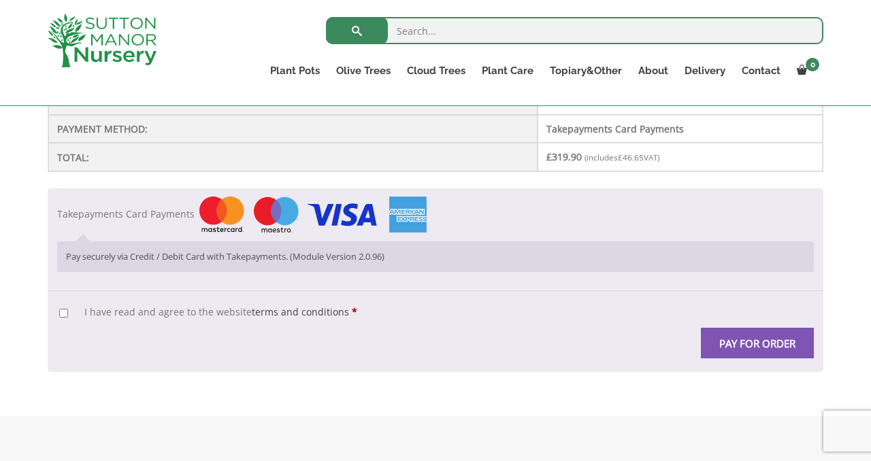
scroll to position [418, 0]
click at [67, 312] on input "I have read and agree to the website terms and conditions *" at bounding box center [63, 312] width 9 height 9
checkbox input "true"
click at [756, 335] on button "Pay for order" at bounding box center [757, 342] width 113 height 31
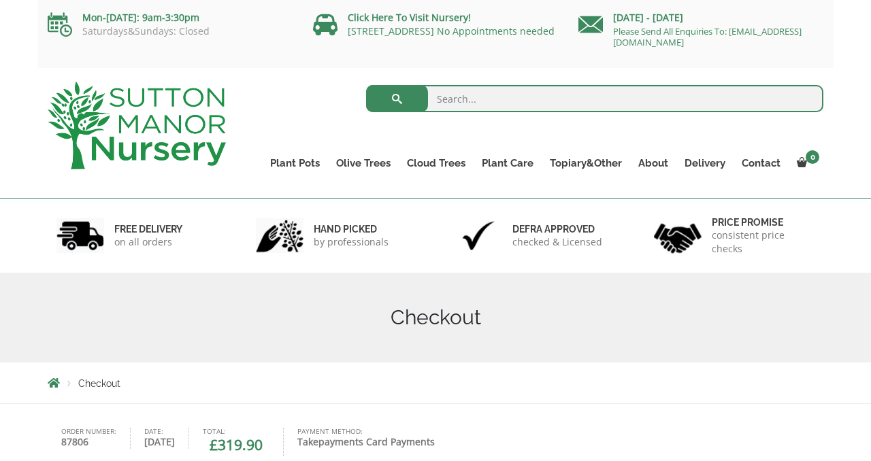
scroll to position [146, 0]
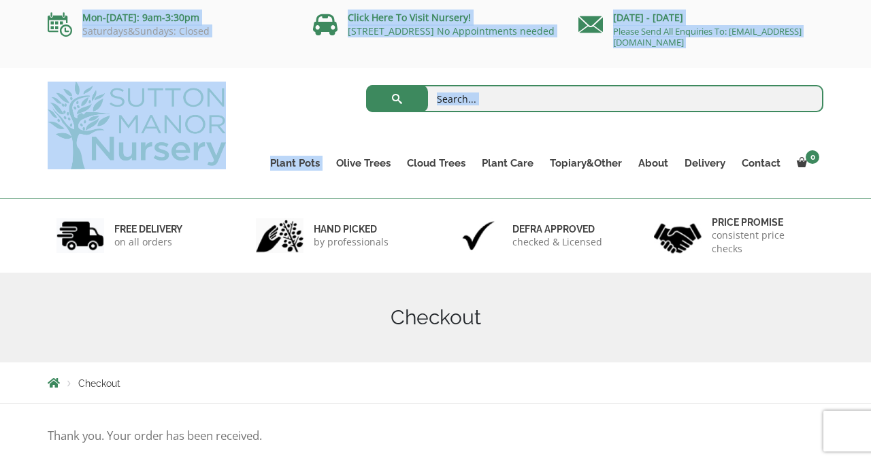
drag, startPoint x: 301, startPoint y: 171, endPoint x: 249, endPoint y: -47, distance: 223.7
